Goal: Use online tool/utility

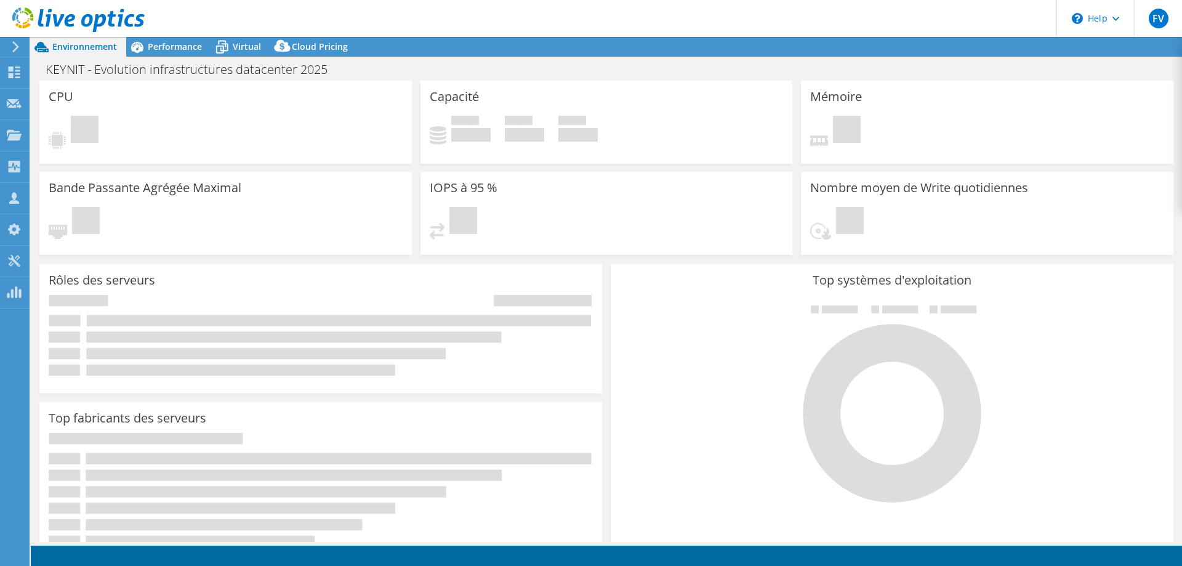
select select "USD"
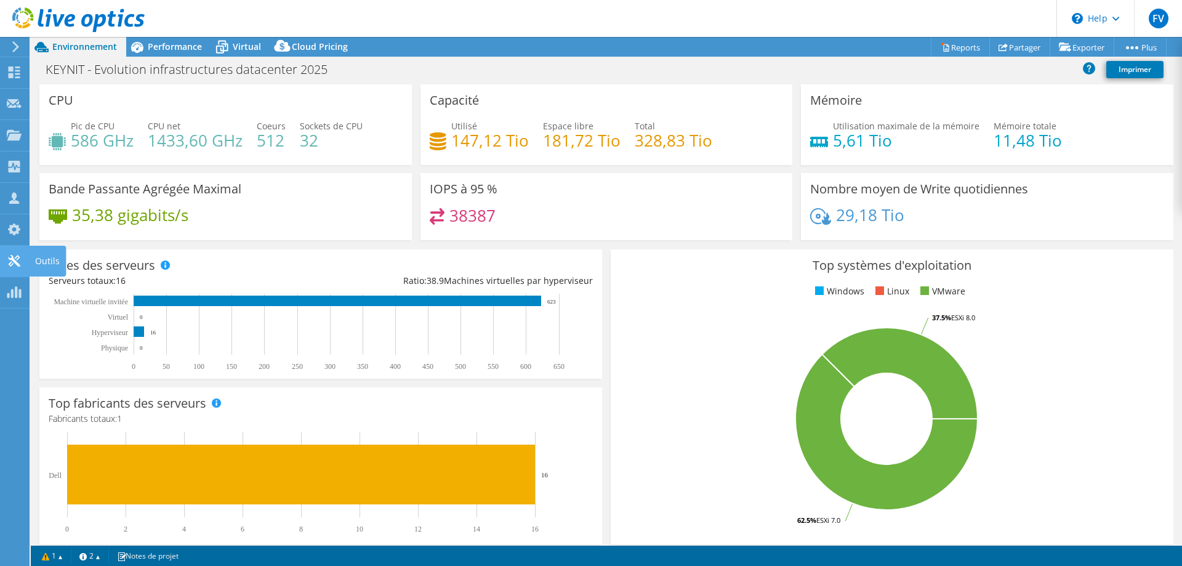
click at [50, 262] on div "Outils" at bounding box center [47, 261] width 37 height 31
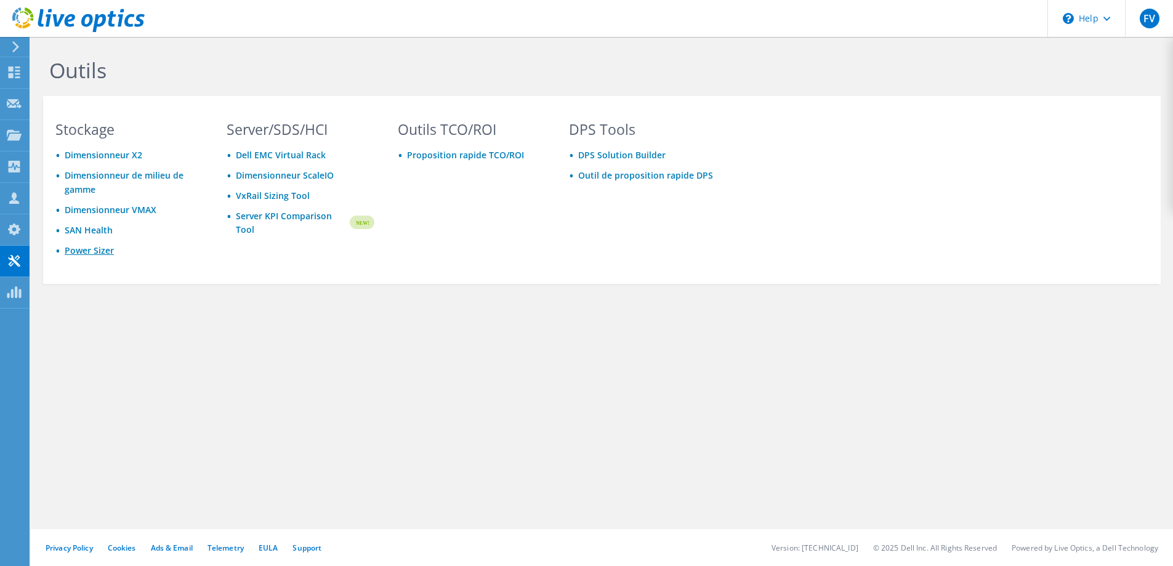
click at [88, 251] on link "Power Sizer" at bounding box center [89, 250] width 49 height 12
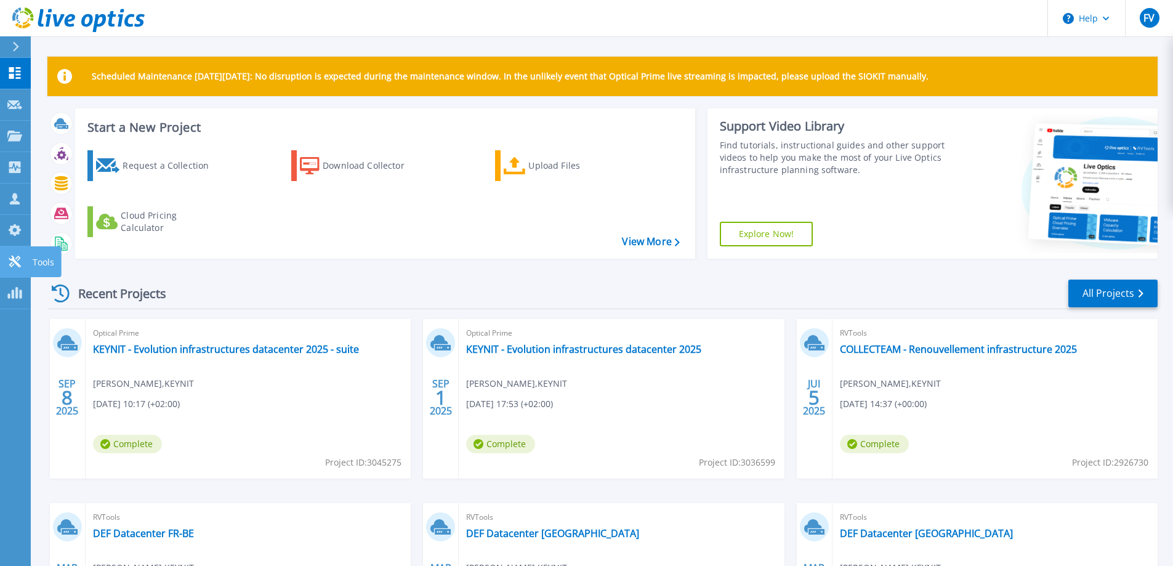
click at [55, 259] on div "Tools" at bounding box center [45, 261] width 31 height 31
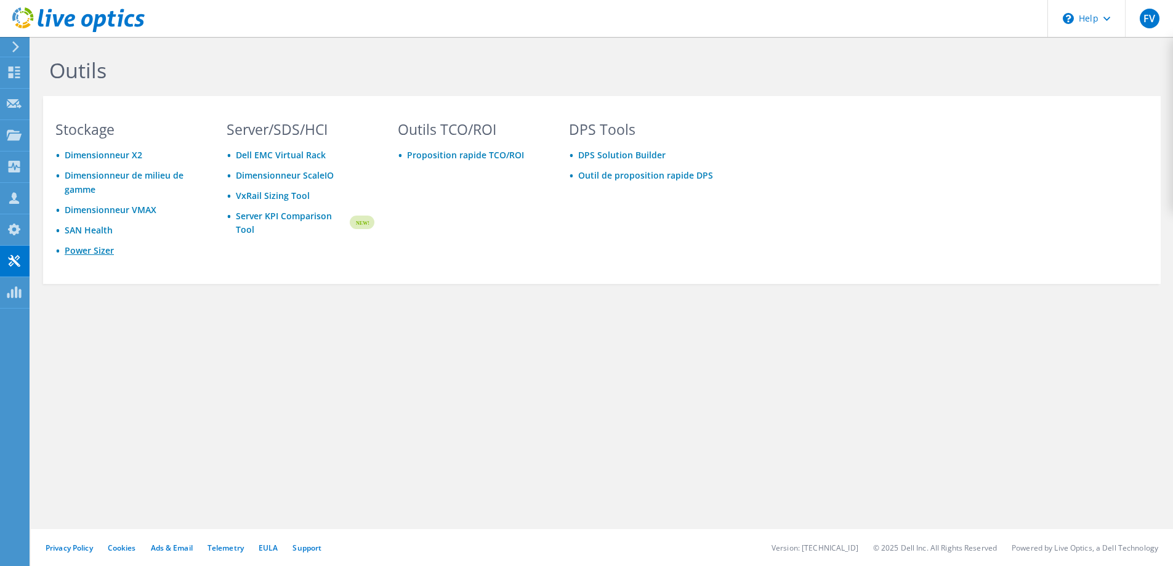
click at [81, 248] on link "Power Sizer" at bounding box center [89, 250] width 49 height 12
